Goal: Information Seeking & Learning: Learn about a topic

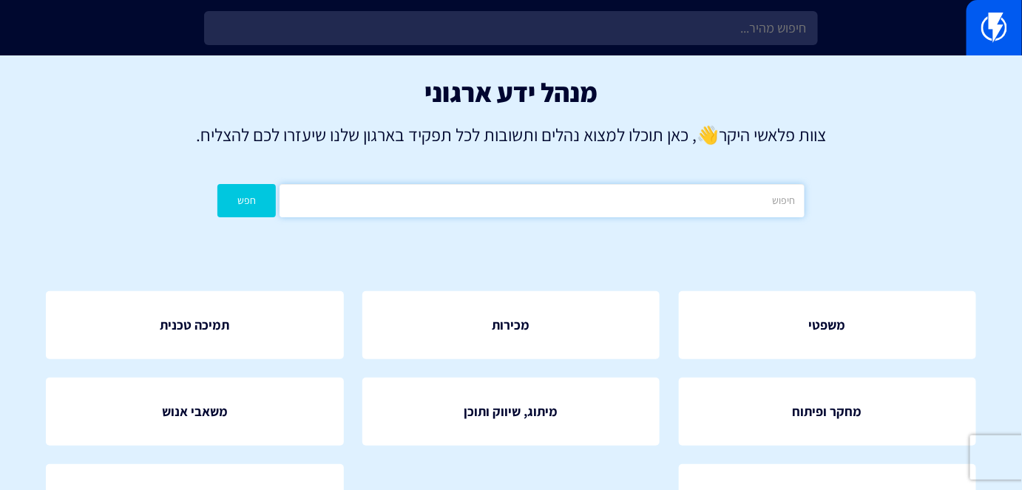
click at [656, 209] on input "text" at bounding box center [542, 200] width 524 height 33
type input "פופאפ"
click at [264, 197] on button "חפש" at bounding box center [246, 200] width 58 height 33
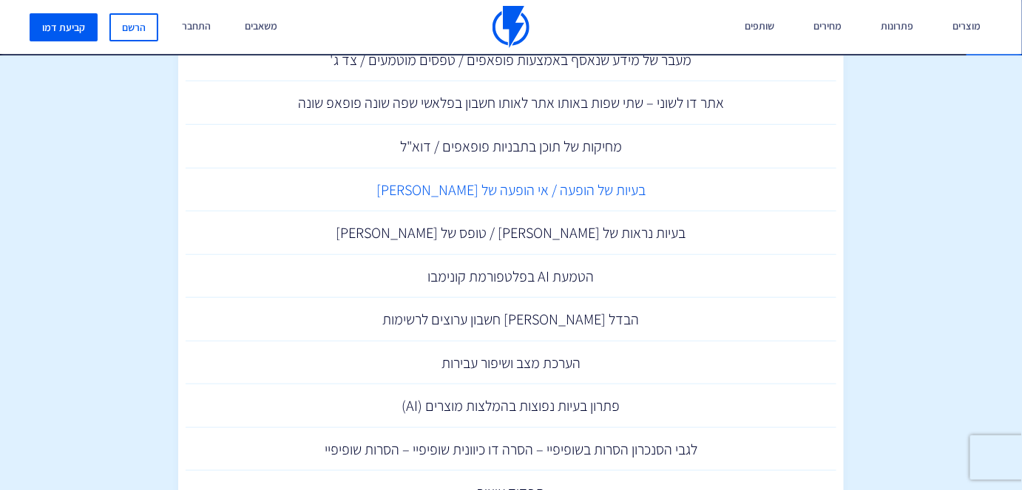
scroll to position [268, 0]
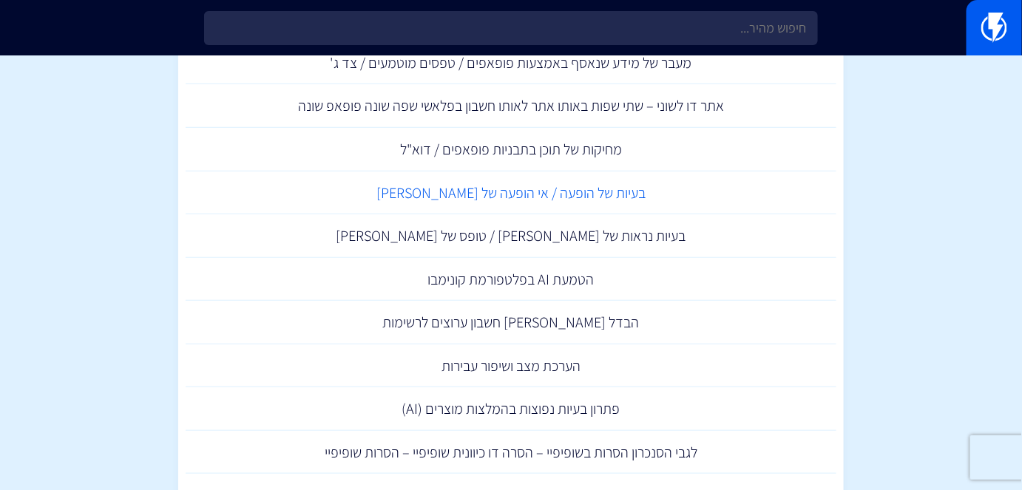
click at [595, 197] on link "בעיות של הופעה / אי הופעה של [PERSON_NAME]" at bounding box center [511, 194] width 651 height 44
